Goal: Information Seeking & Learning: Learn about a topic

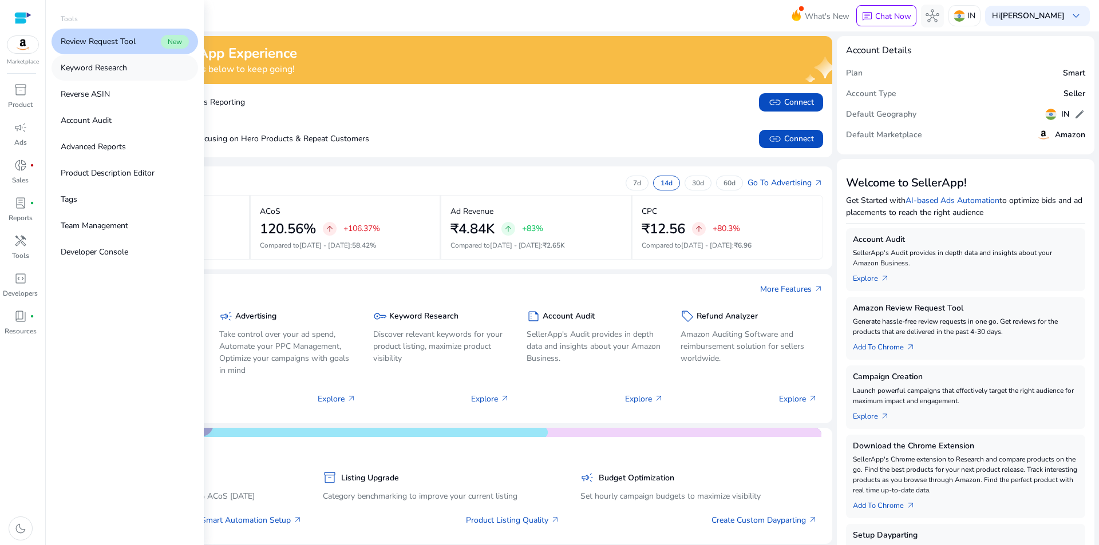
click at [92, 71] on p "Keyword Research" at bounding box center [94, 68] width 66 height 12
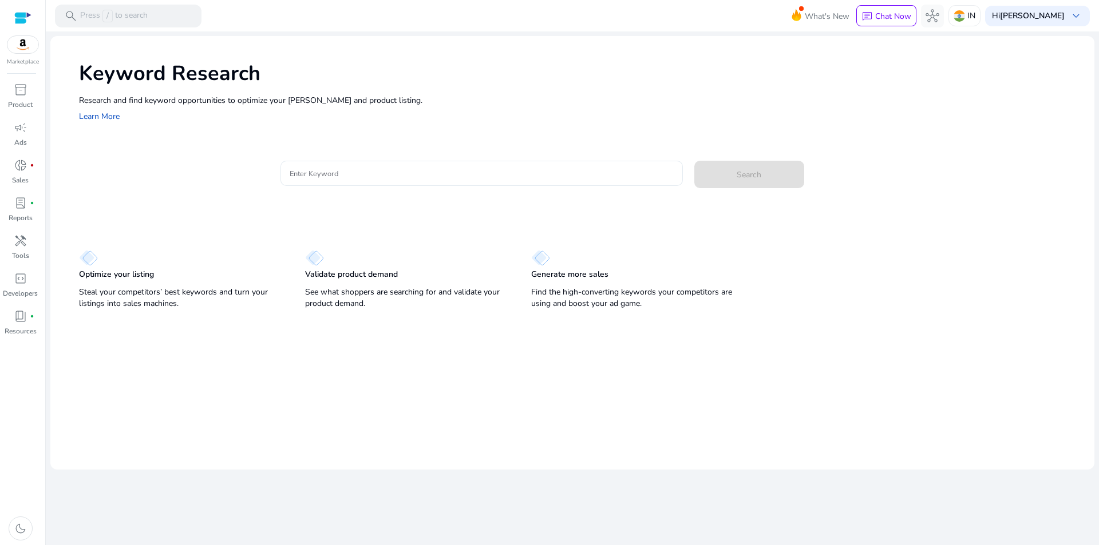
click at [414, 171] on input "Enter Keyword" at bounding box center [482, 173] width 384 height 13
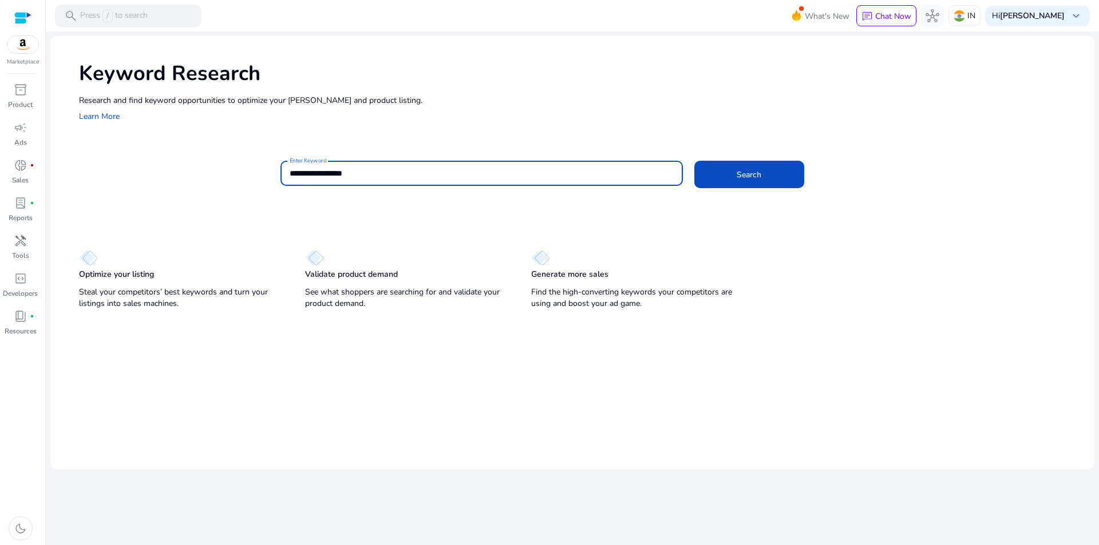
type input "**********"
click at [694, 161] on button "Search" at bounding box center [749, 174] width 110 height 27
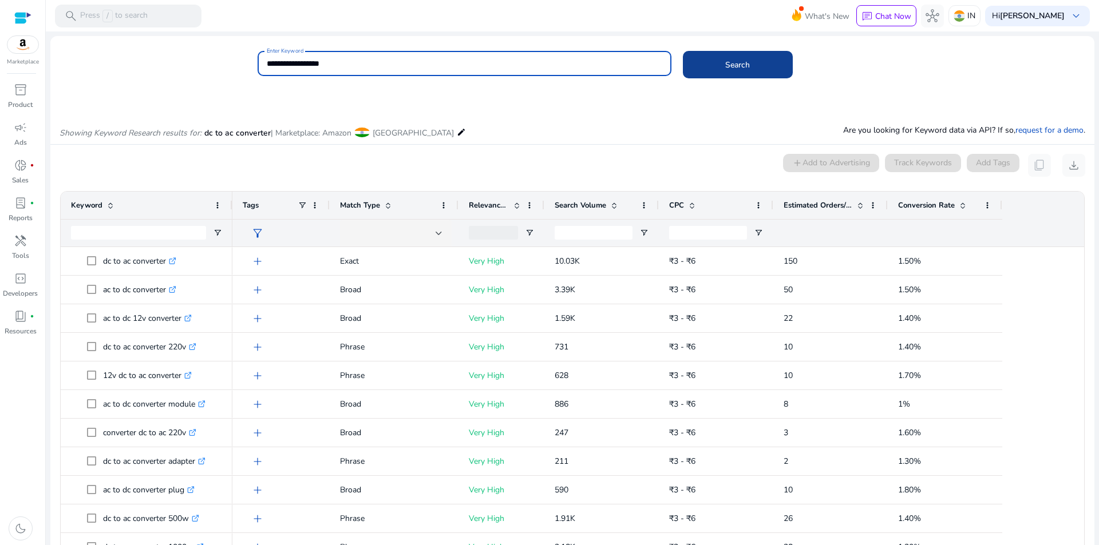
scroll to position [97, 0]
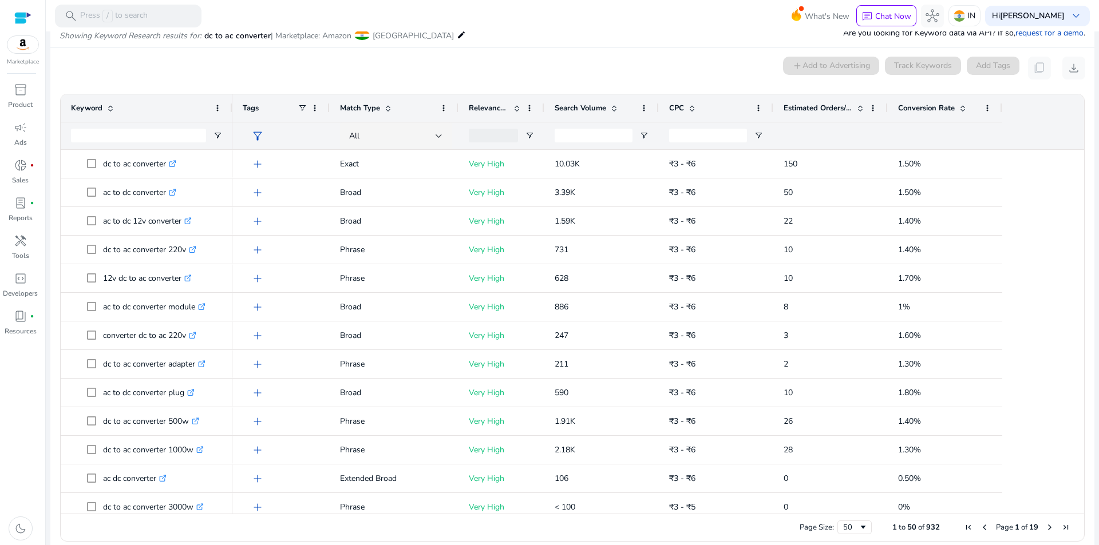
click at [579, 108] on span "Search Volume" at bounding box center [581, 108] width 52 height 10
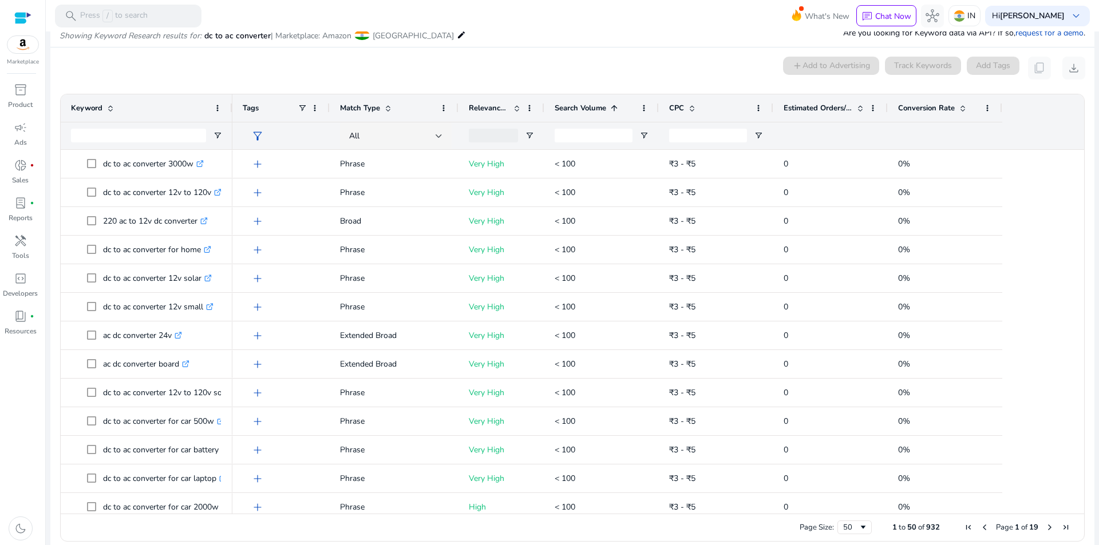
click at [579, 108] on span "Search Volume" at bounding box center [581, 108] width 52 height 10
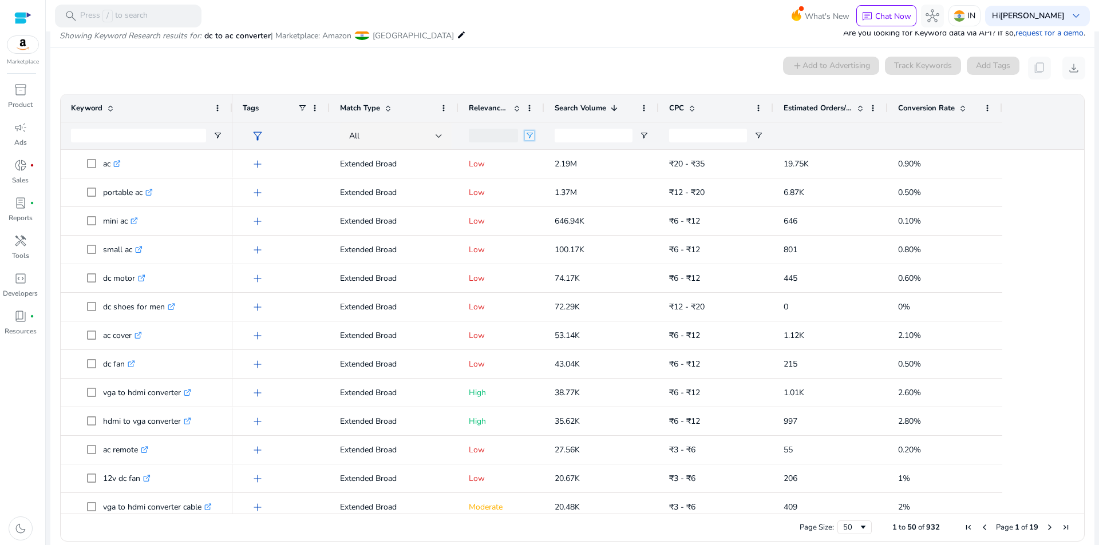
click at [525, 138] on span "Open Filter Menu" at bounding box center [529, 135] width 9 height 9
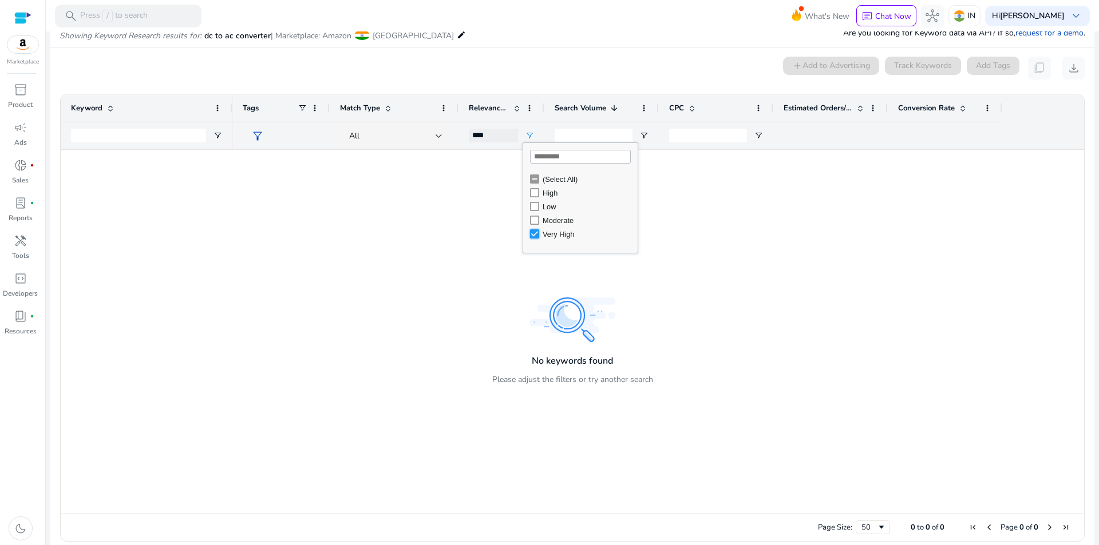
type input "**********"
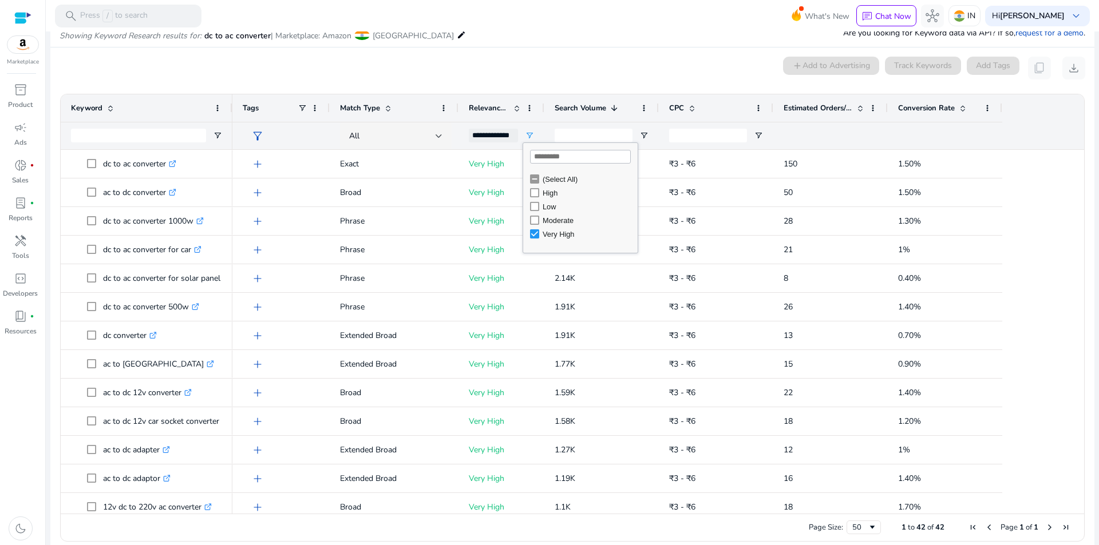
click at [544, 53] on mat-card "0 keyword(s) selected add Add to Advertising Track Keywords Add Tags content_co…" at bounding box center [572, 302] width 1044 height 509
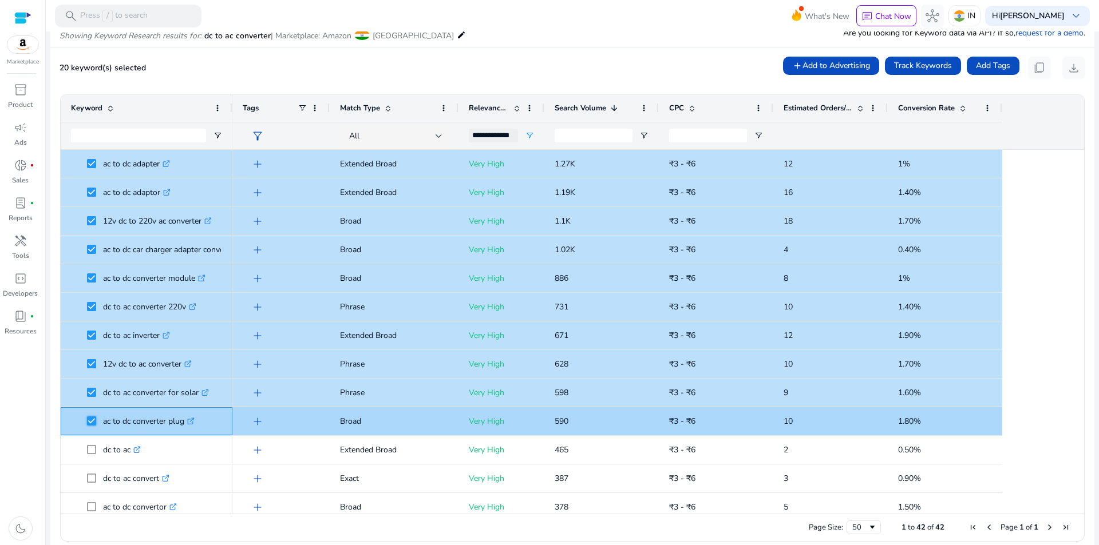
scroll to position [343, 0]
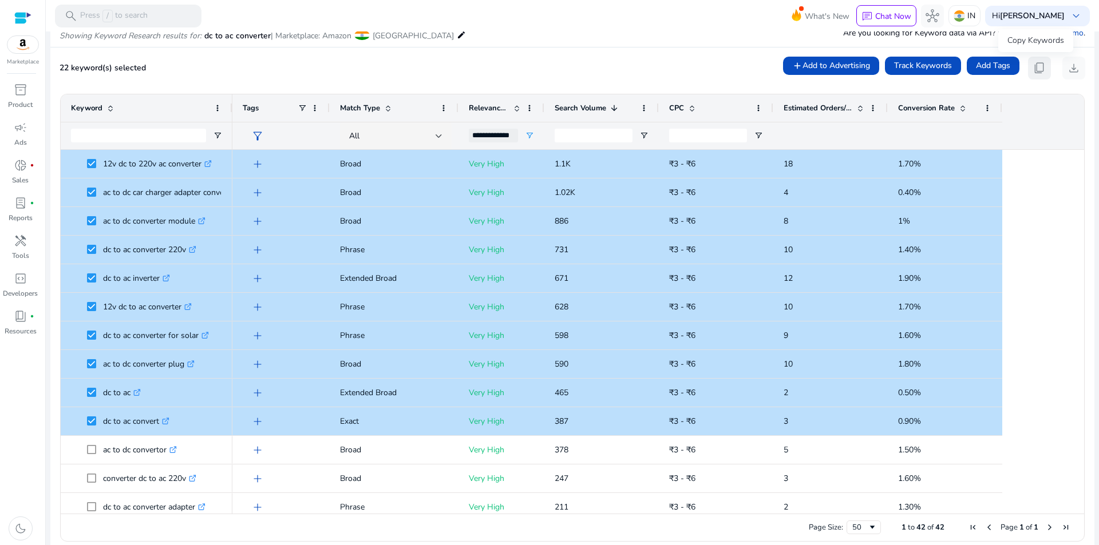
click at [1032, 73] on span "content_copy" at bounding box center [1039, 68] width 14 height 14
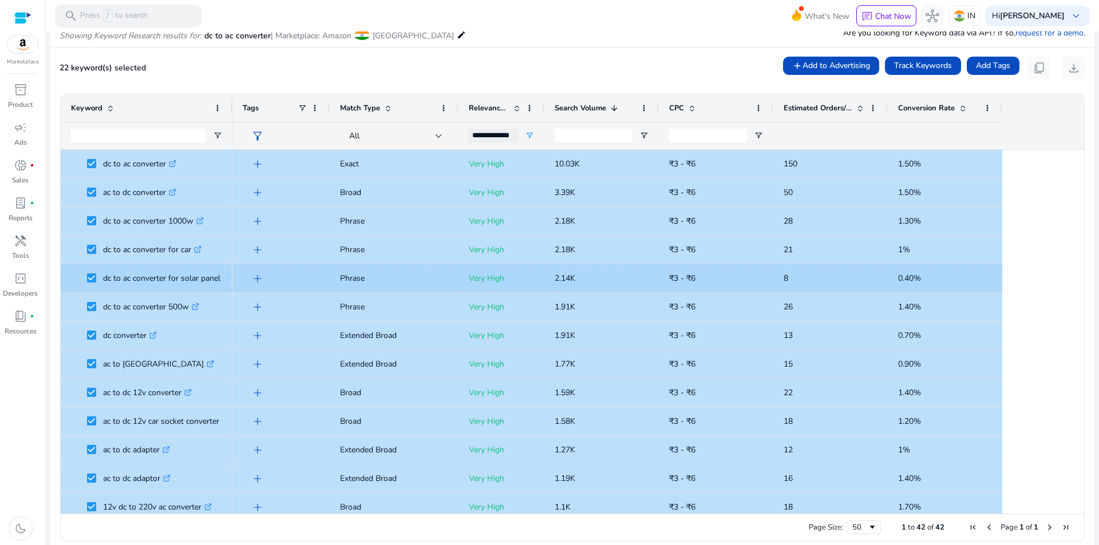
scroll to position [0, 0]
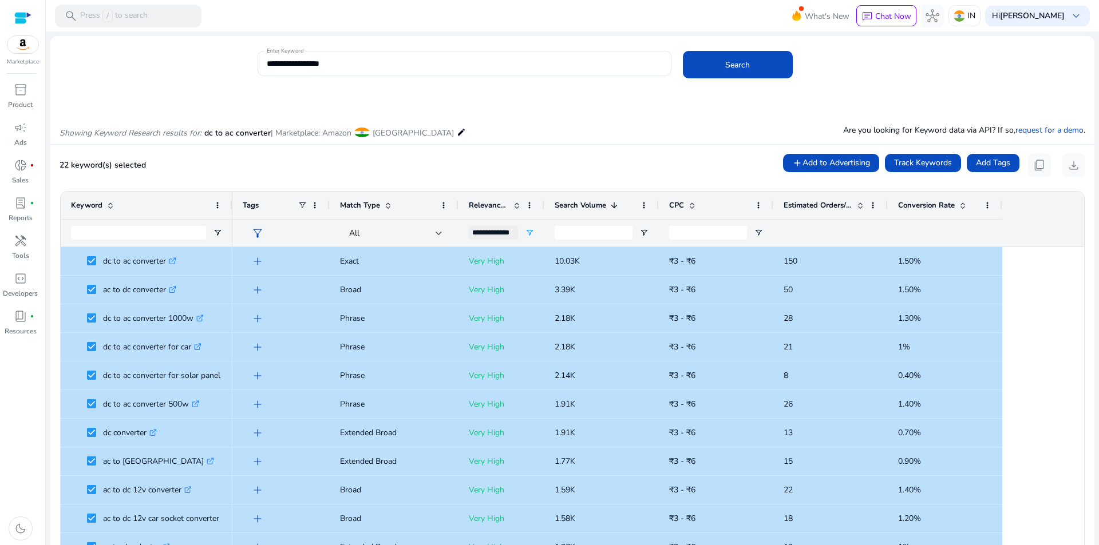
click at [484, 115] on div "Showing Keyword Research results for: dc to ac converter | Marketplace: Amazon …" at bounding box center [572, 120] width 1044 height 47
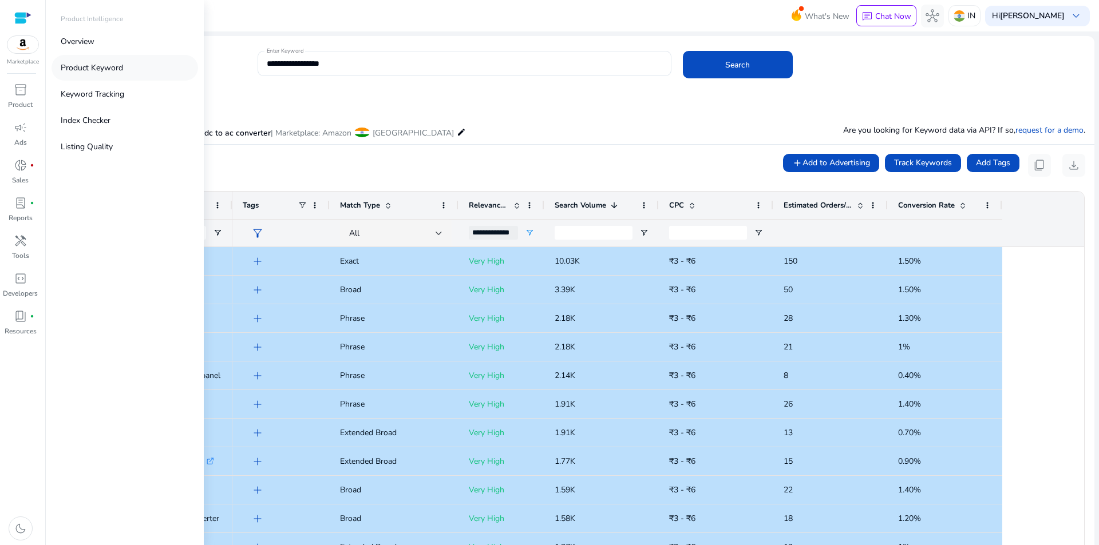
click at [94, 74] on link "Product Keyword" at bounding box center [125, 68] width 147 height 26
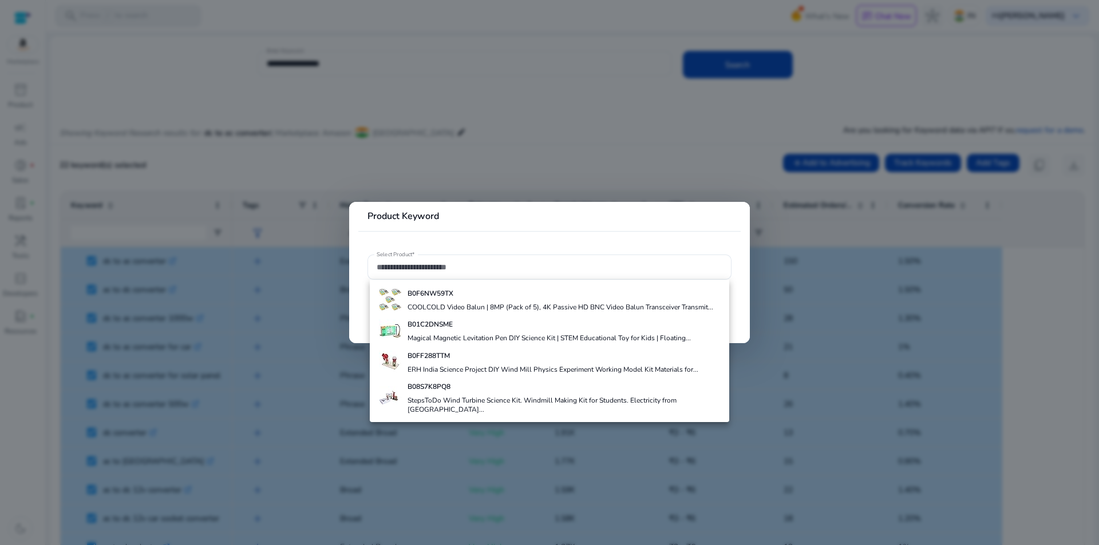
click at [172, 157] on div at bounding box center [549, 272] width 1099 height 545
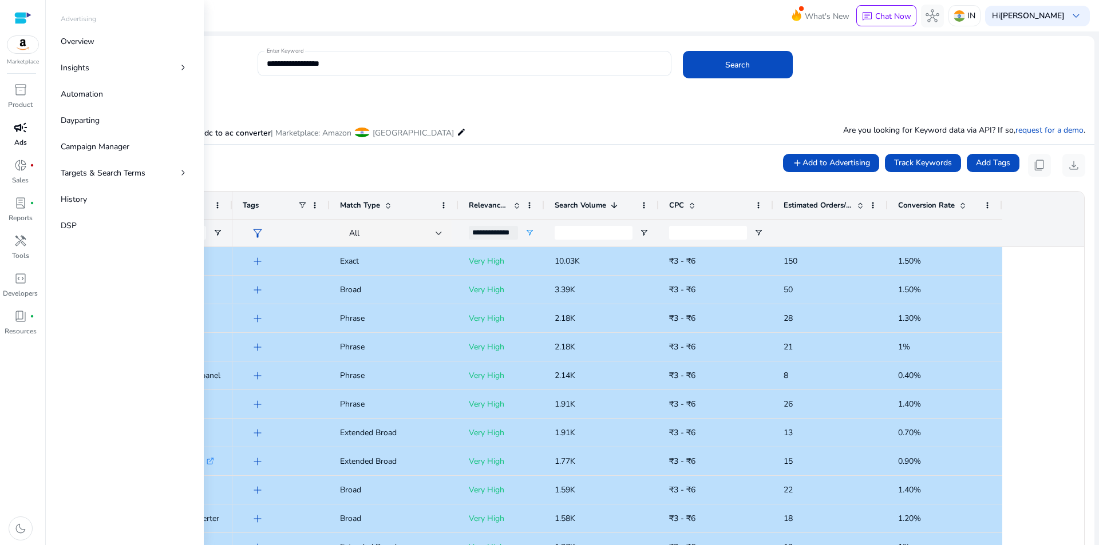
click at [18, 129] on span "campaign" at bounding box center [21, 128] width 14 height 14
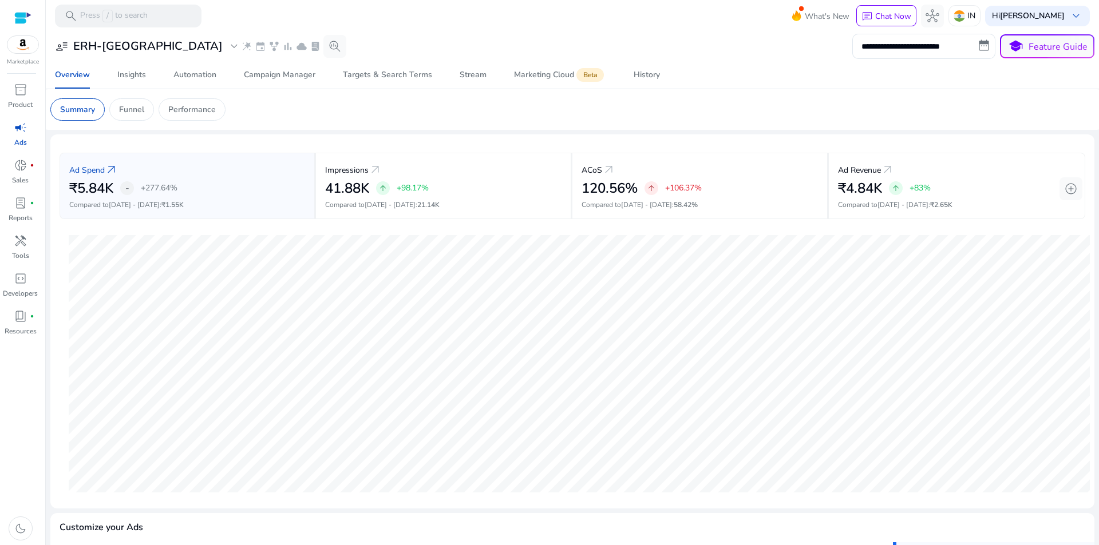
click at [333, 121] on mat-card "Summary Funnel Performance" at bounding box center [572, 109] width 1062 height 41
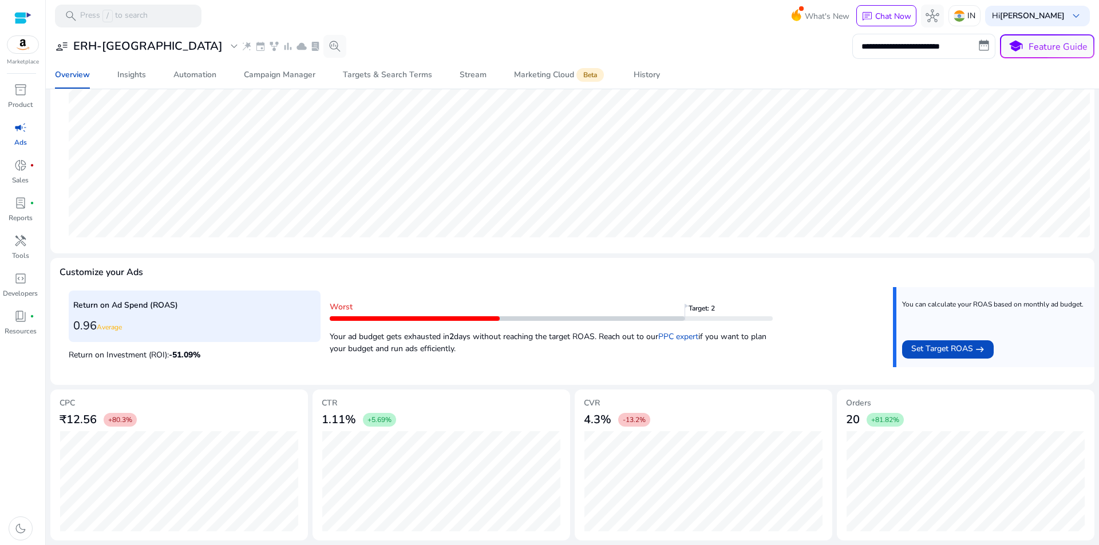
scroll to position [26, 0]
